Goal: Find specific page/section: Find specific page/section

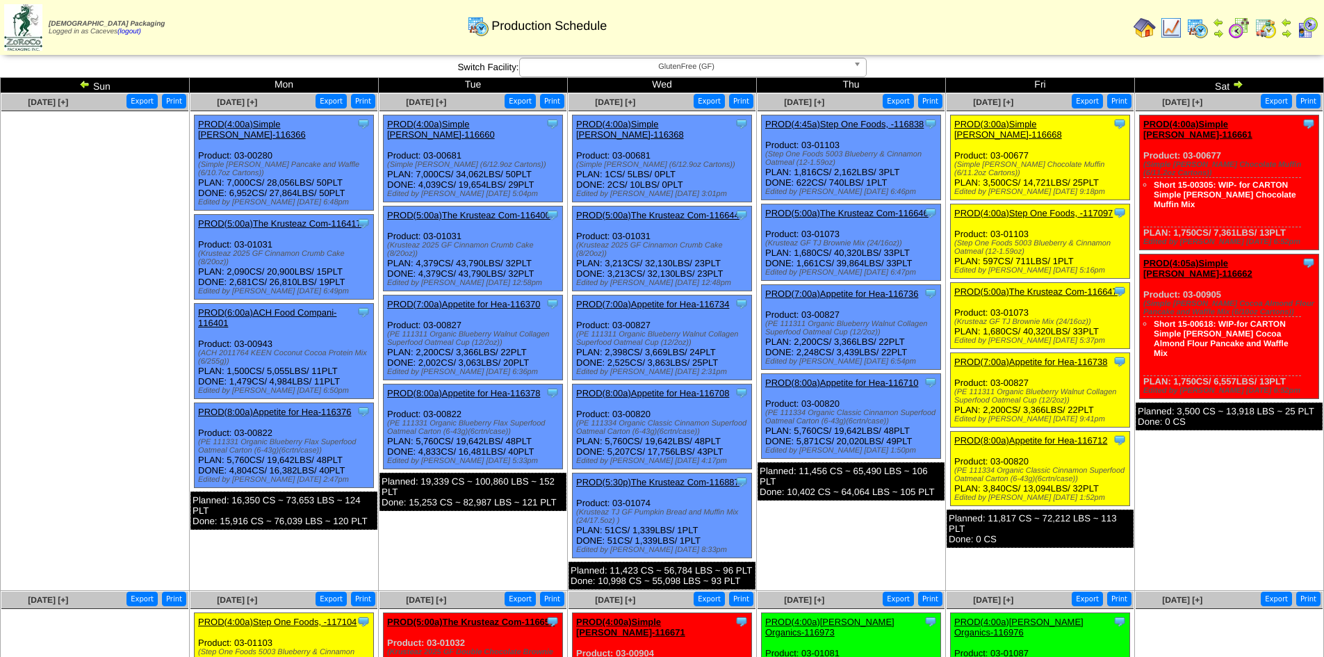
click at [1195, 26] on img at bounding box center [1198, 28] width 22 height 22
click at [1174, 35] on img at bounding box center [1171, 28] width 22 height 22
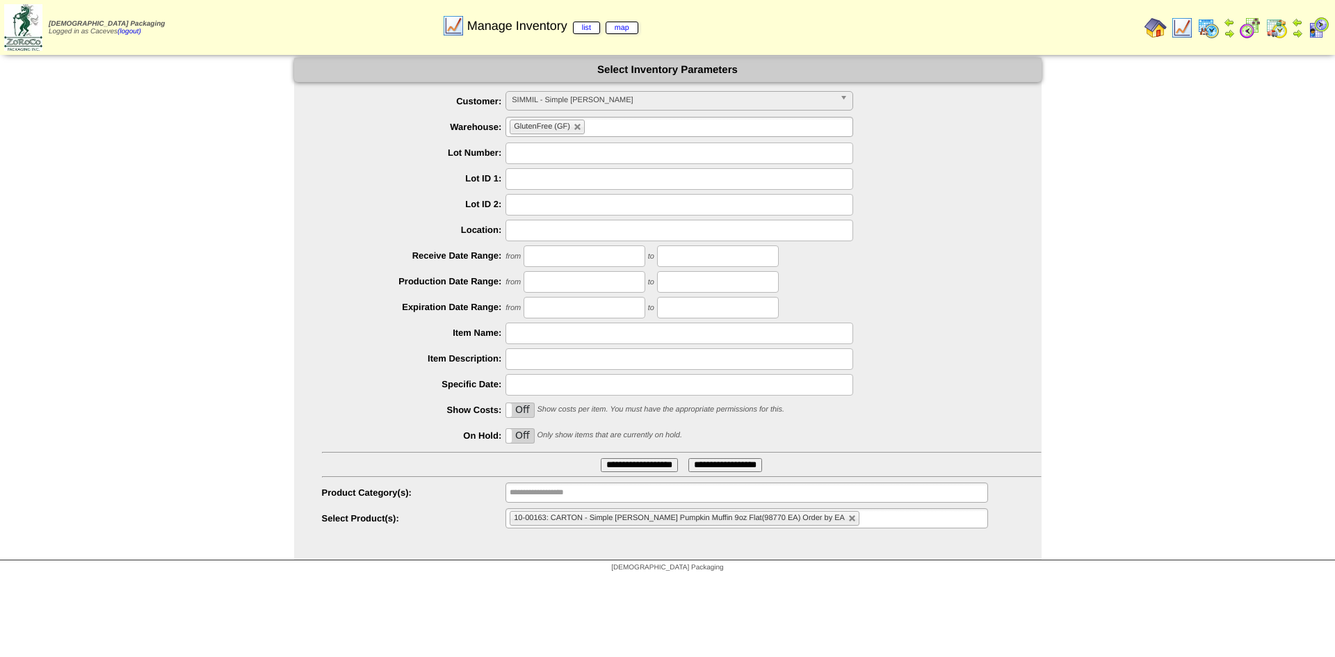
click at [1214, 30] on img at bounding box center [1208, 28] width 22 height 22
